Goal: Task Accomplishment & Management: Manage account settings

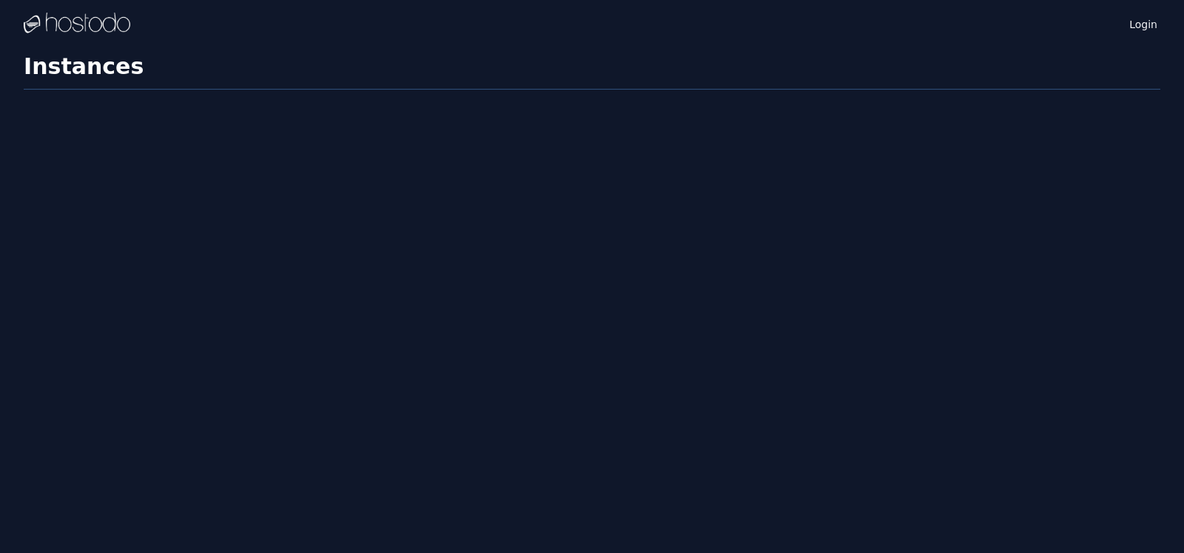
click at [549, 262] on div "Login Instances SSH Keys Billing Helpdesk Sign out Settings Instances" at bounding box center [592, 276] width 1184 height 553
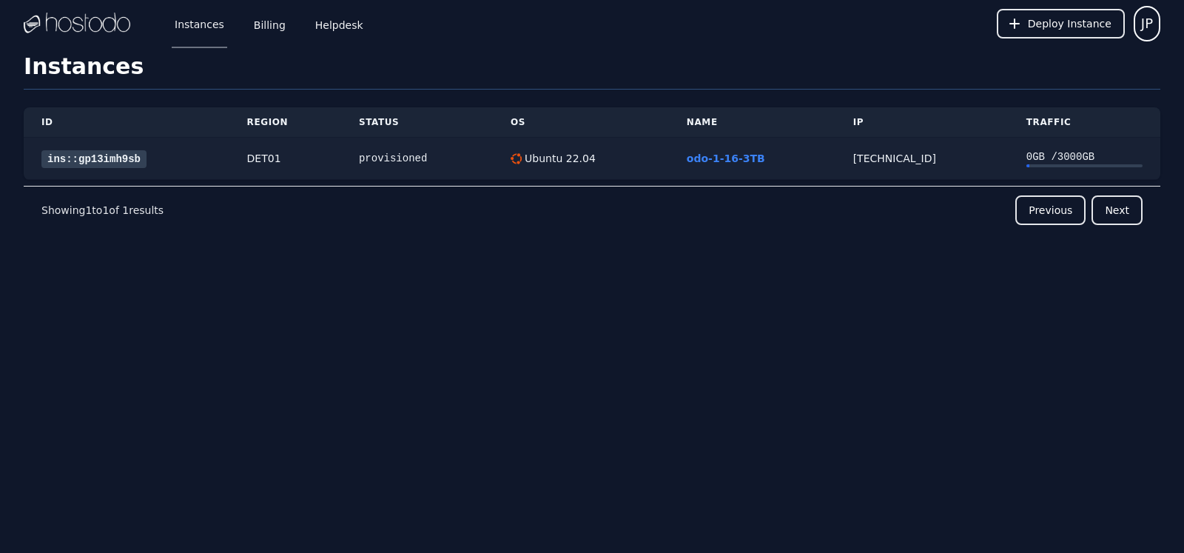
click at [112, 161] on link "ins::gp13imh9sb" at bounding box center [93, 159] width 105 height 18
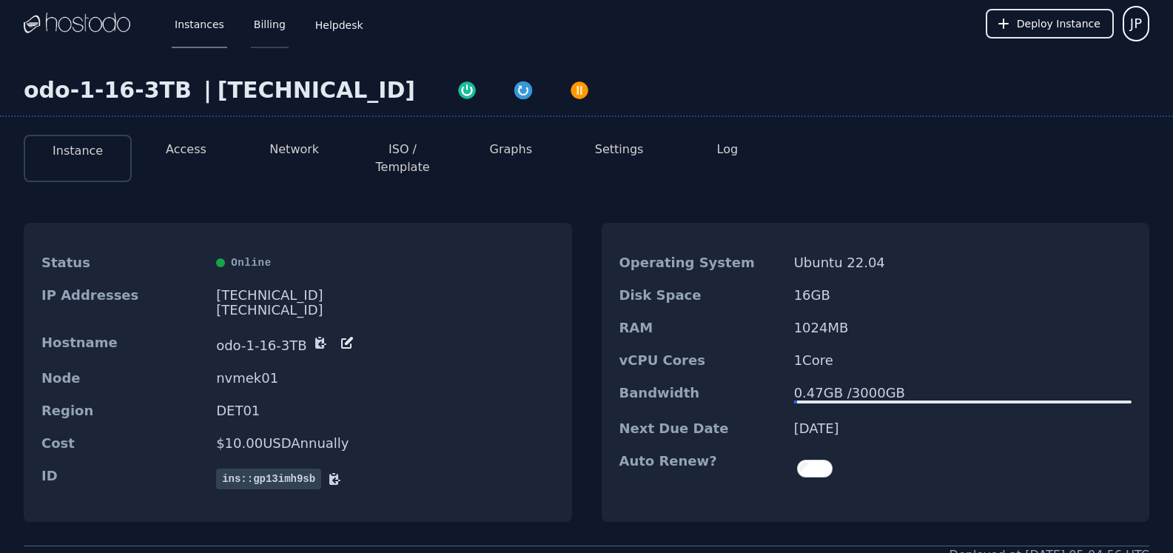
click at [272, 31] on link "Billing" at bounding box center [270, 23] width 38 height 49
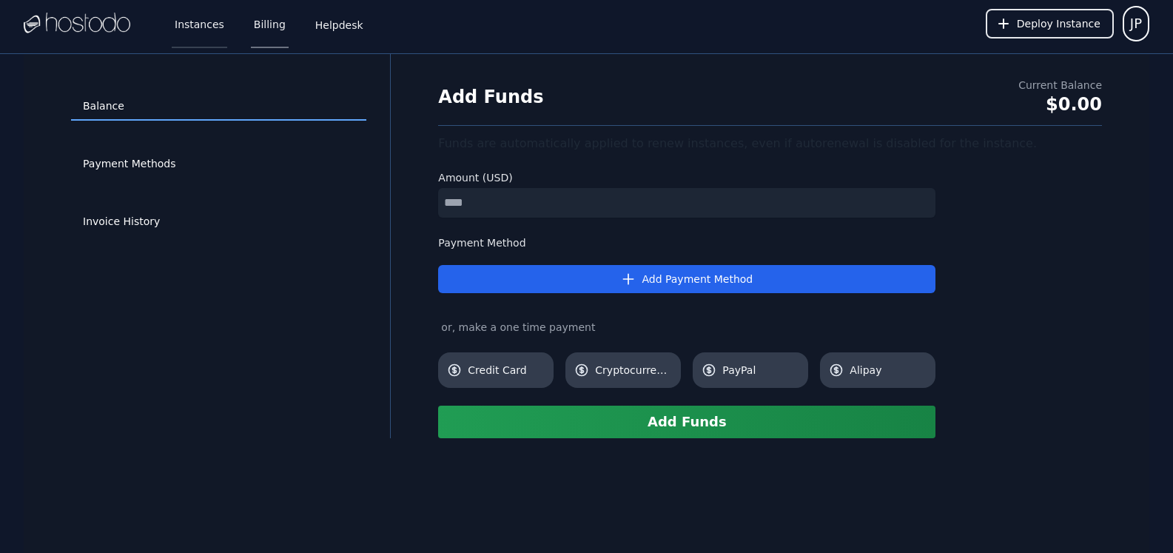
click at [185, 33] on link "Instances" at bounding box center [200, 23] width 56 height 49
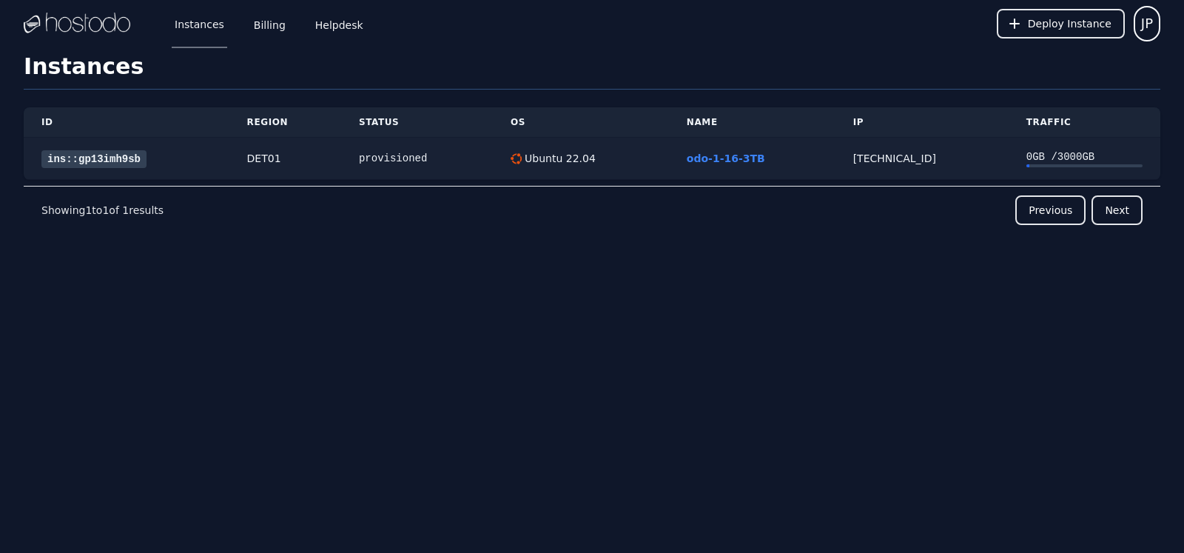
click at [135, 161] on link "ins::gp13imh9sb" at bounding box center [93, 159] width 105 height 18
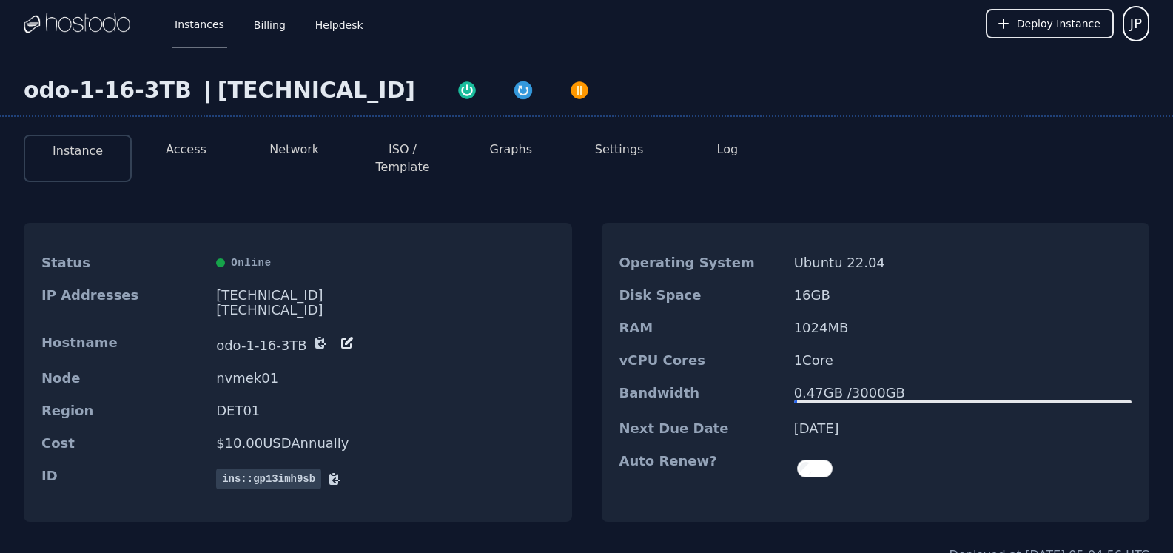
click at [188, 158] on button "Access" at bounding box center [186, 150] width 41 height 18
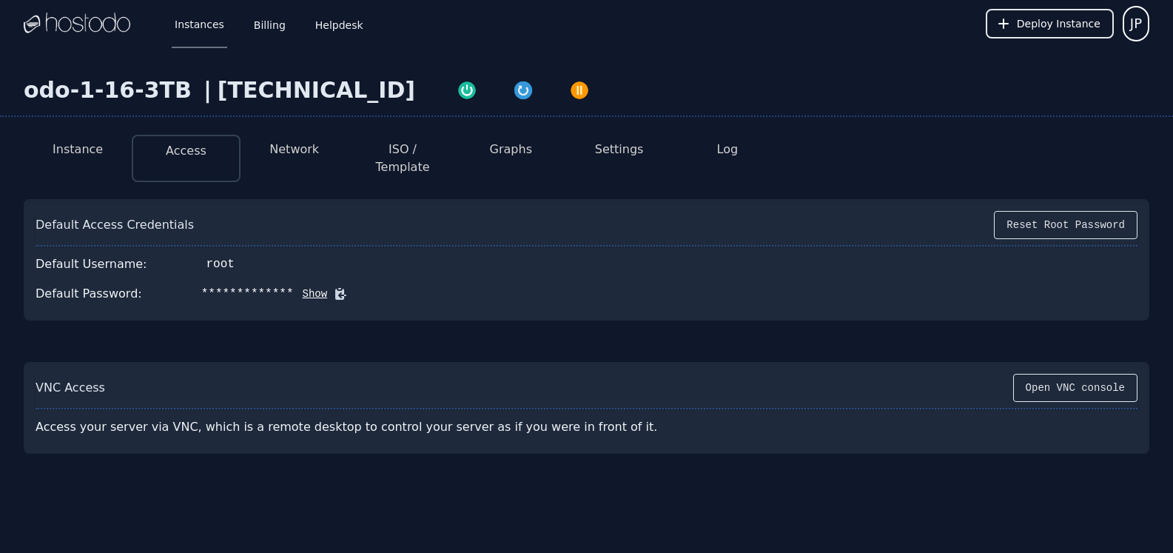
click at [292, 152] on button "Network" at bounding box center [294, 150] width 50 height 18
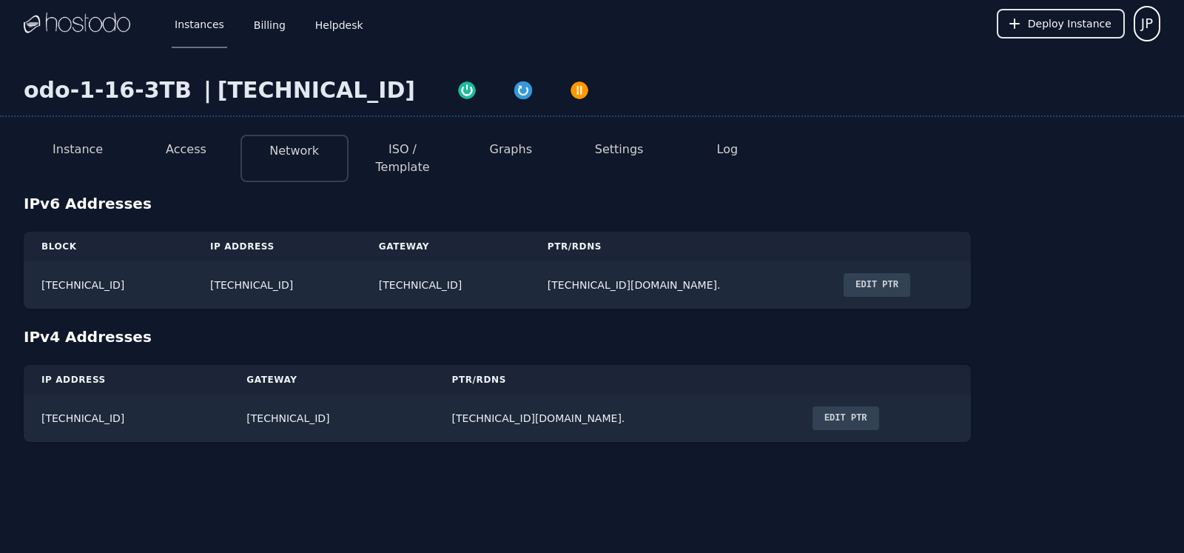
click at [425, 152] on button "ISO / Template" at bounding box center [402, 159] width 84 height 36
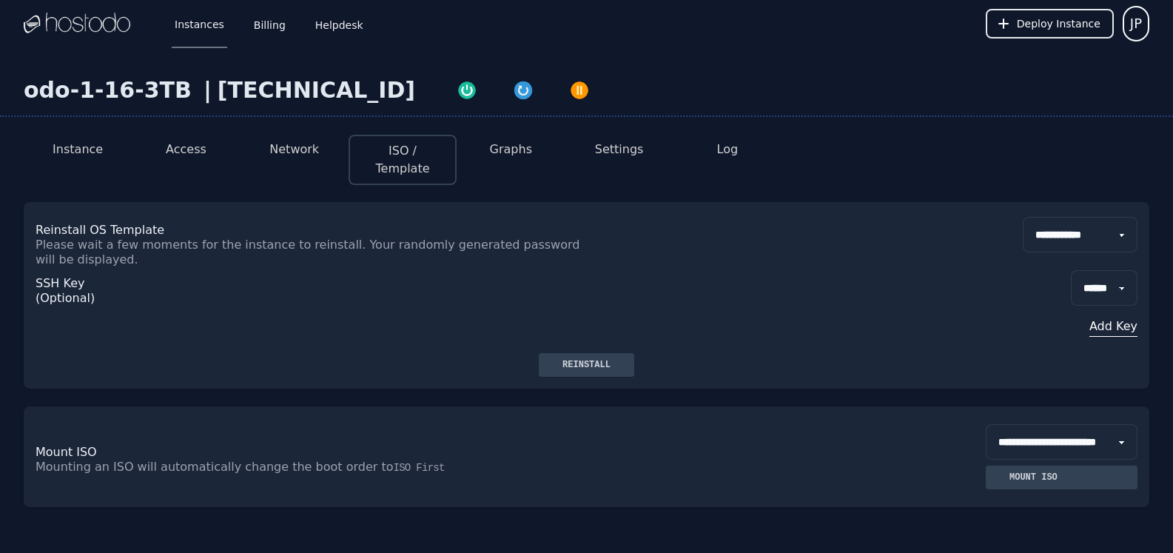
click at [511, 161] on li "Graphs" at bounding box center [511, 160] width 108 height 50
click at [511, 152] on button "Graphs" at bounding box center [511, 150] width 42 height 18
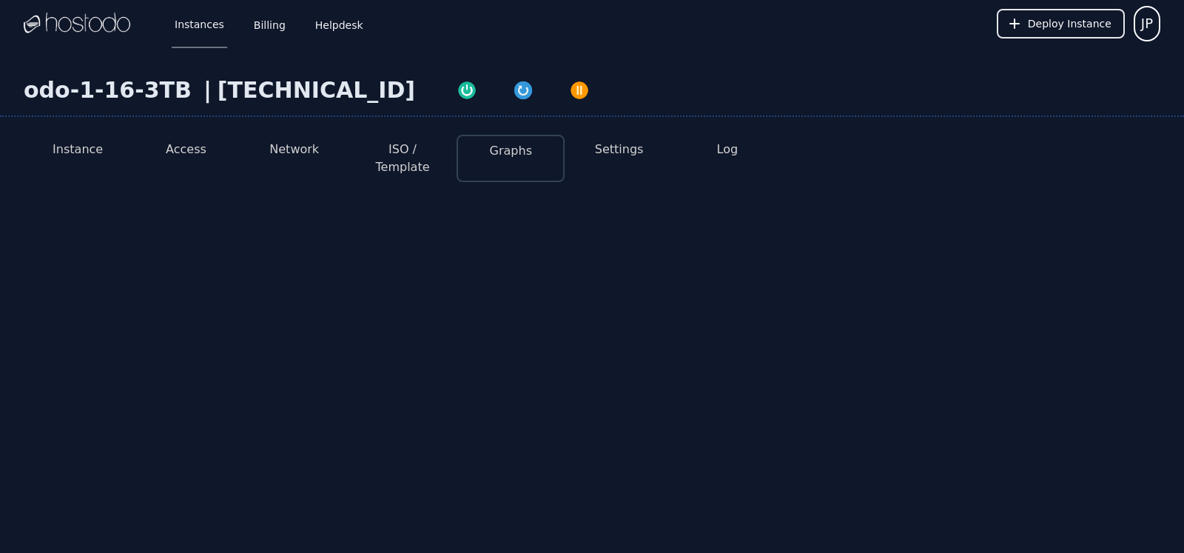
click at [605, 147] on button "Settings" at bounding box center [619, 150] width 49 height 18
click at [103, 21] on img at bounding box center [77, 24] width 107 height 22
click at [320, 28] on link "Helpdesk" at bounding box center [339, 23] width 54 height 49
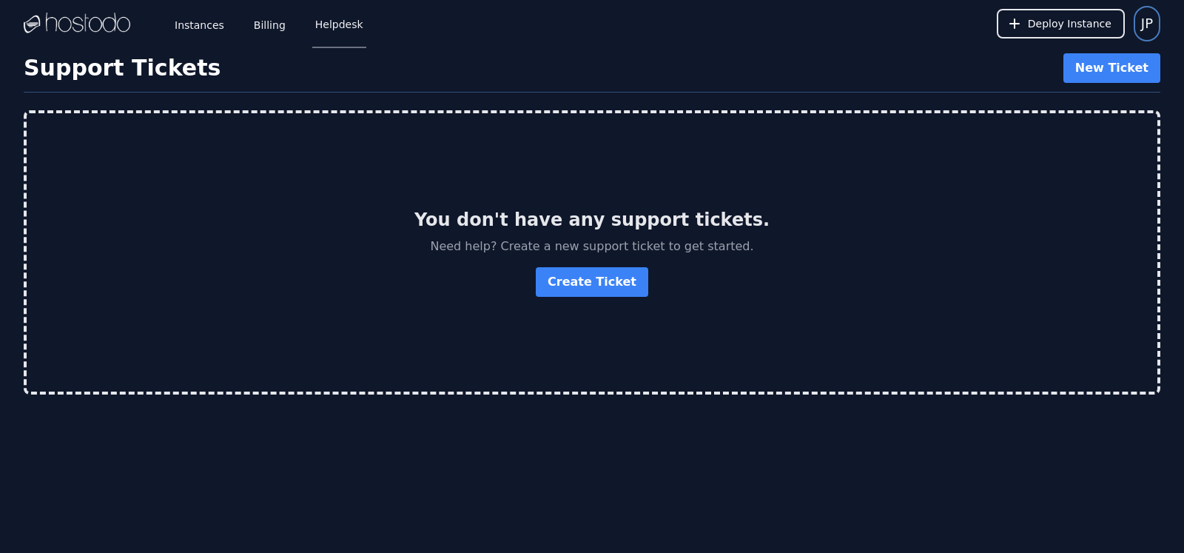
click at [1152, 24] on span "JP" at bounding box center [1147, 23] width 12 height 21
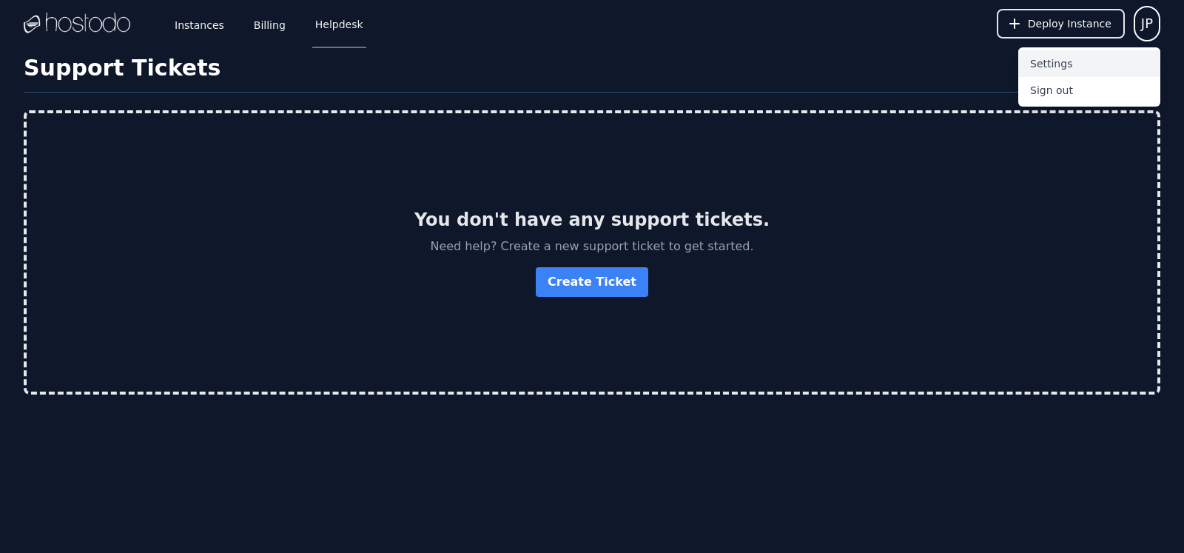
click at [1066, 64] on button "Settings" at bounding box center [1089, 63] width 142 height 27
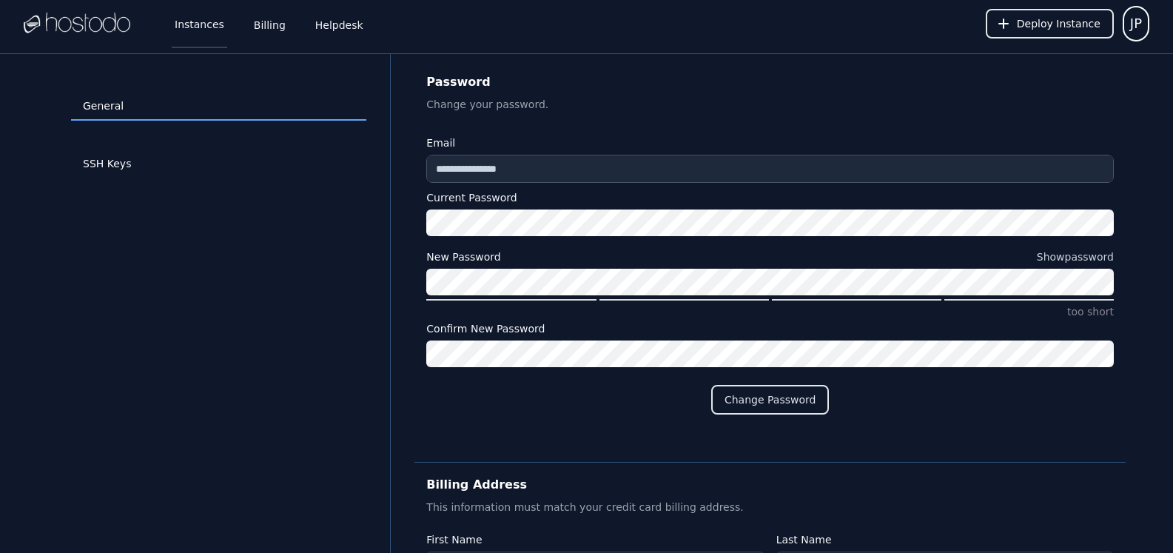
click at [198, 24] on link "Instances" at bounding box center [200, 23] width 56 height 49
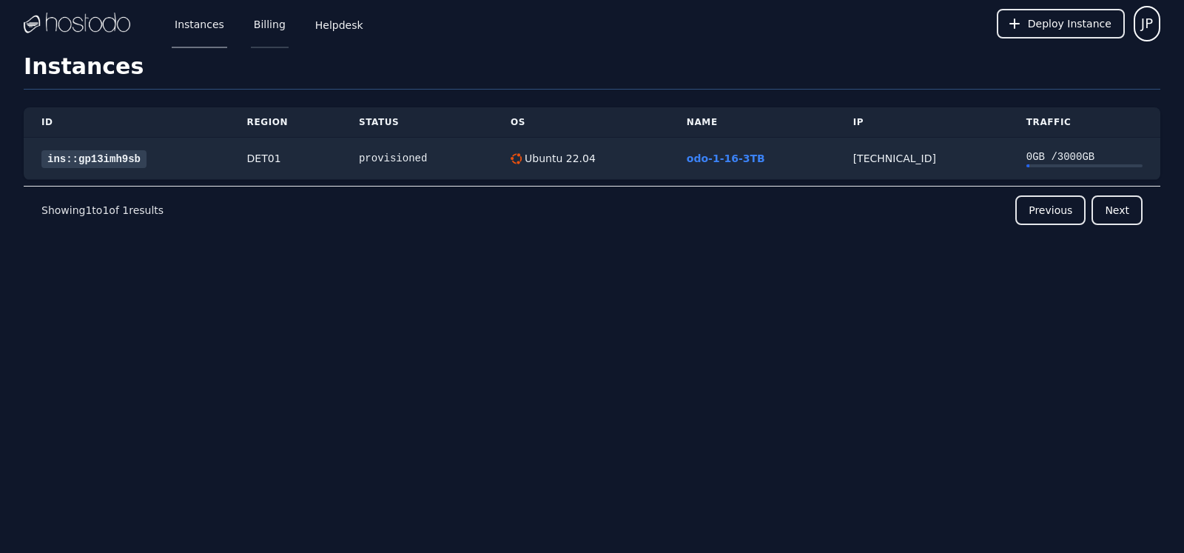
click at [269, 31] on link "Billing" at bounding box center [270, 23] width 38 height 49
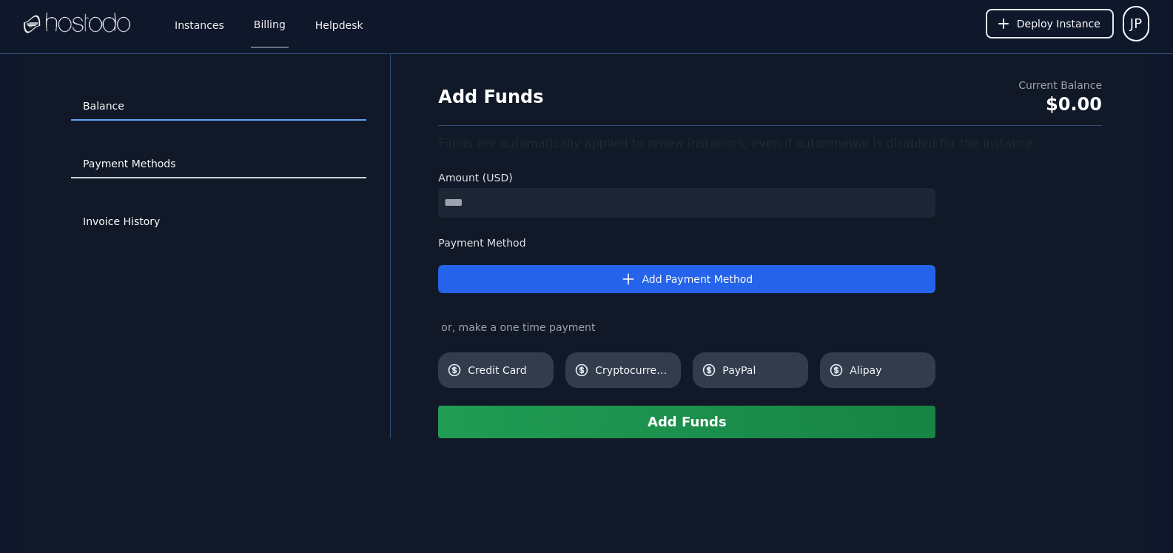
click at [156, 163] on link "Payment Methods" at bounding box center [218, 164] width 295 height 28
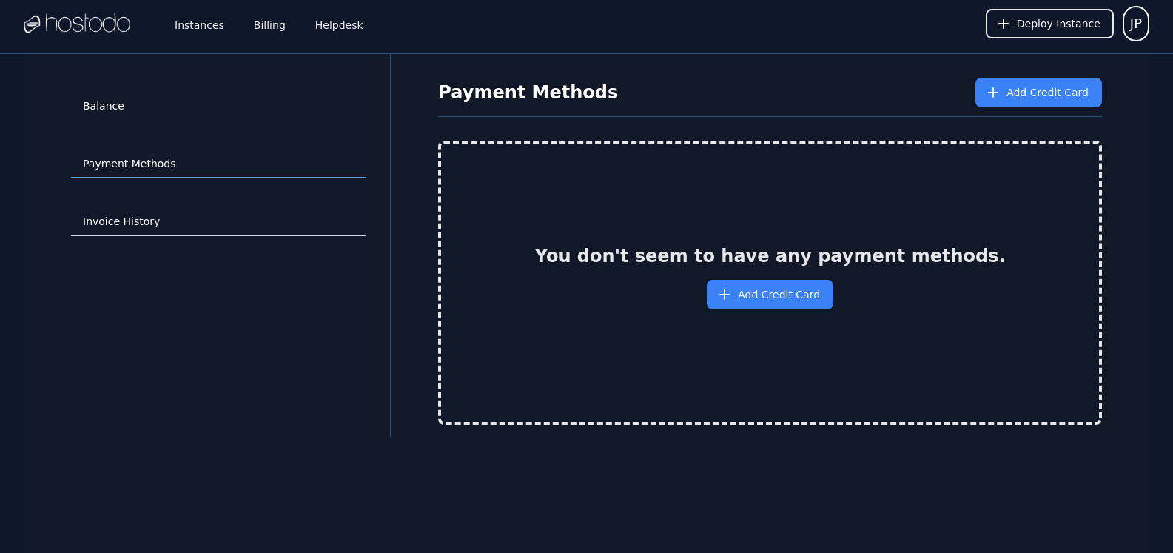
click at [123, 226] on link "Invoice History" at bounding box center [218, 222] width 295 height 28
